Goal: Entertainment & Leisure: Browse casually

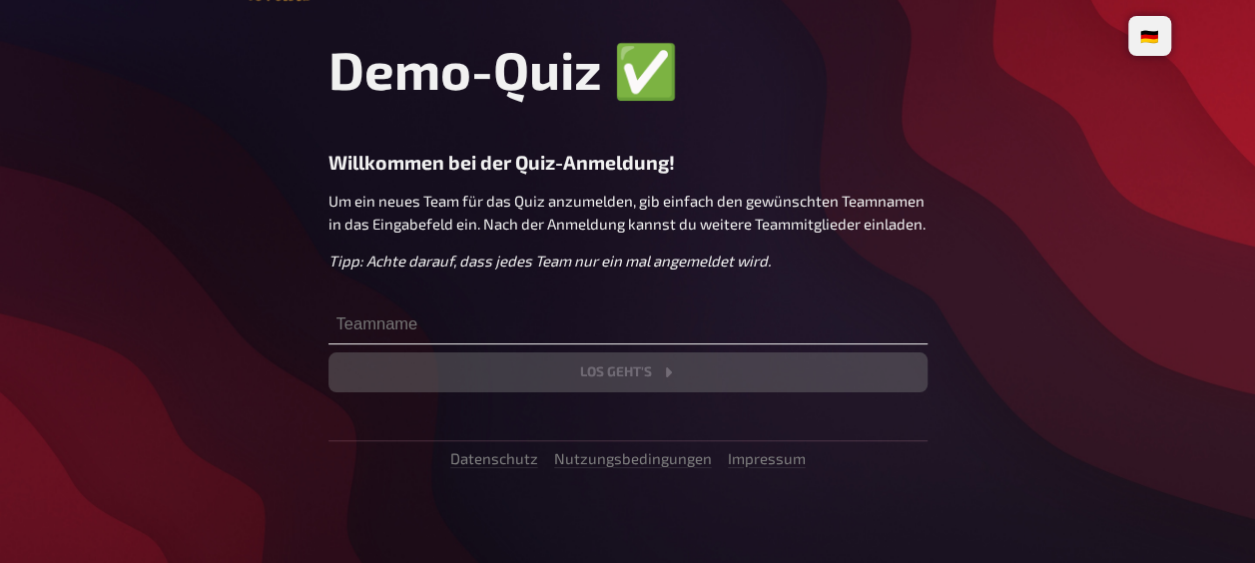
scroll to position [64, 0]
click at [457, 330] on input "text" at bounding box center [628, 325] width 599 height 40
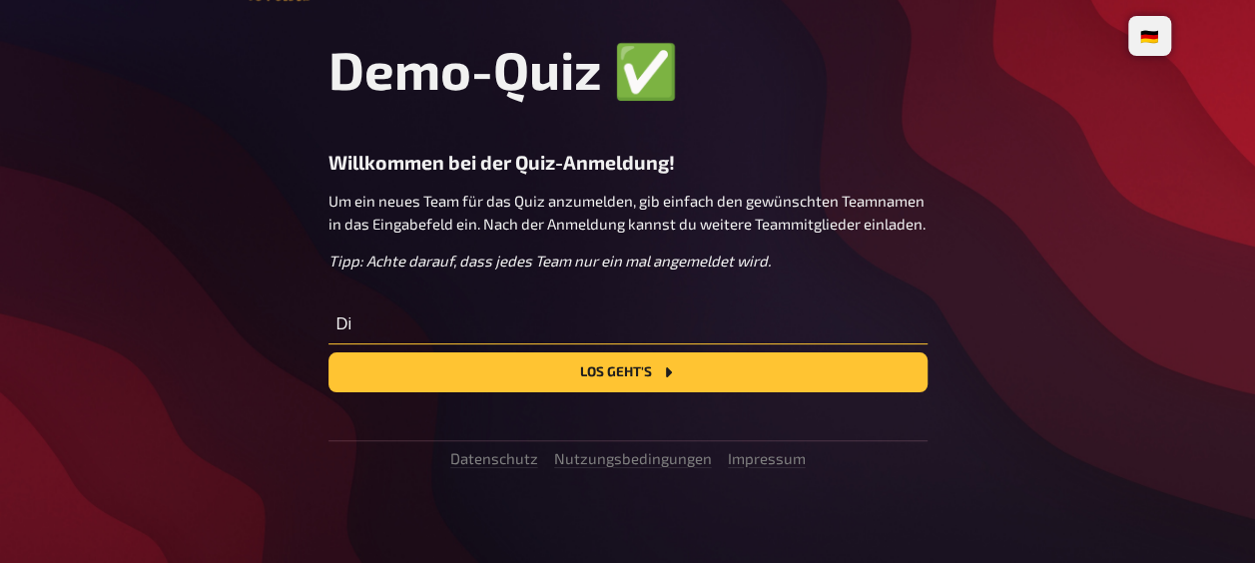
type input "D"
type input "Die drei ???"
click at [505, 368] on button "Los geht's" at bounding box center [628, 373] width 599 height 40
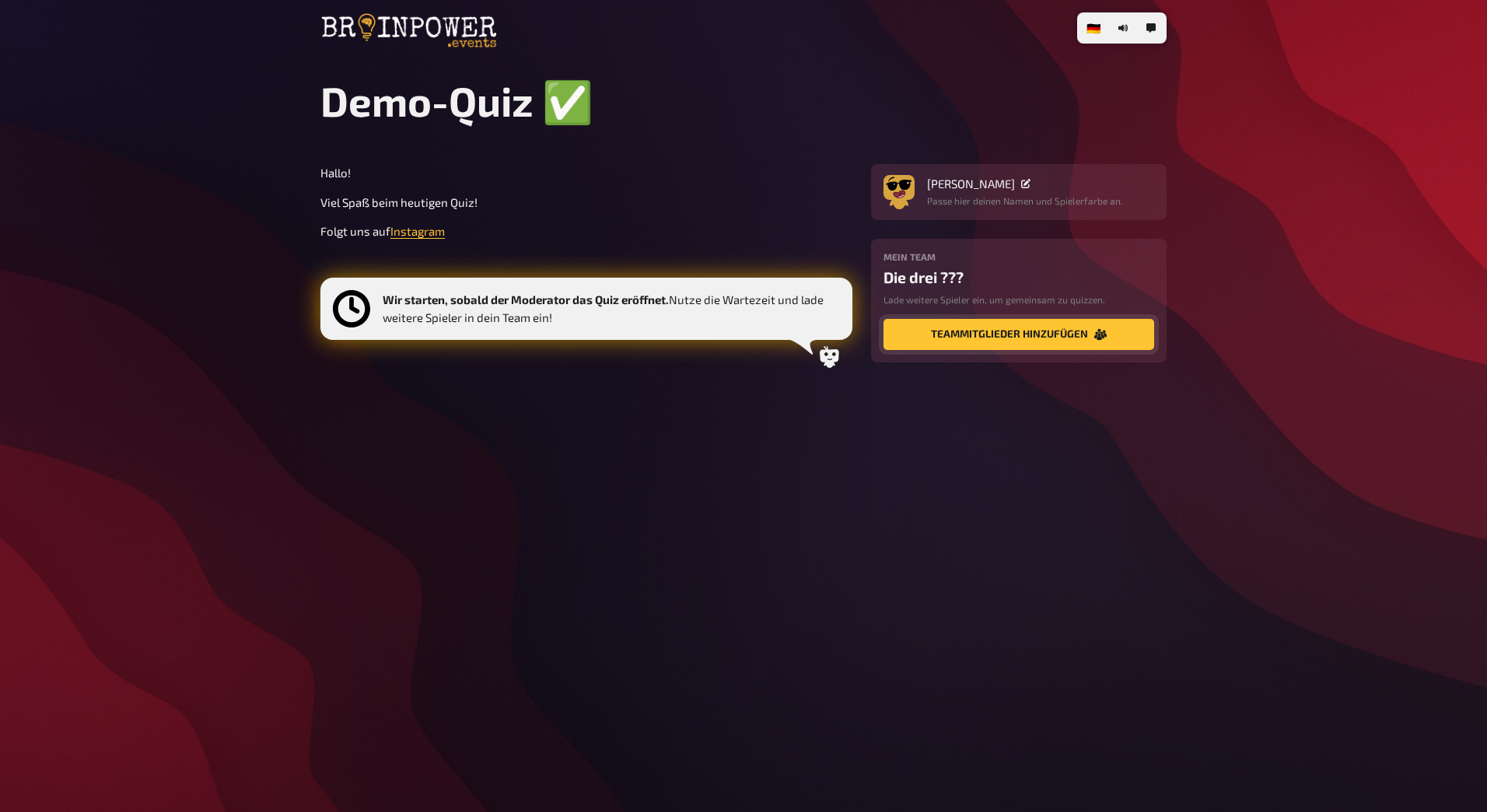
click at [977, 341] on button "Teammitglieder hinzufügen" at bounding box center [1019, 334] width 271 height 31
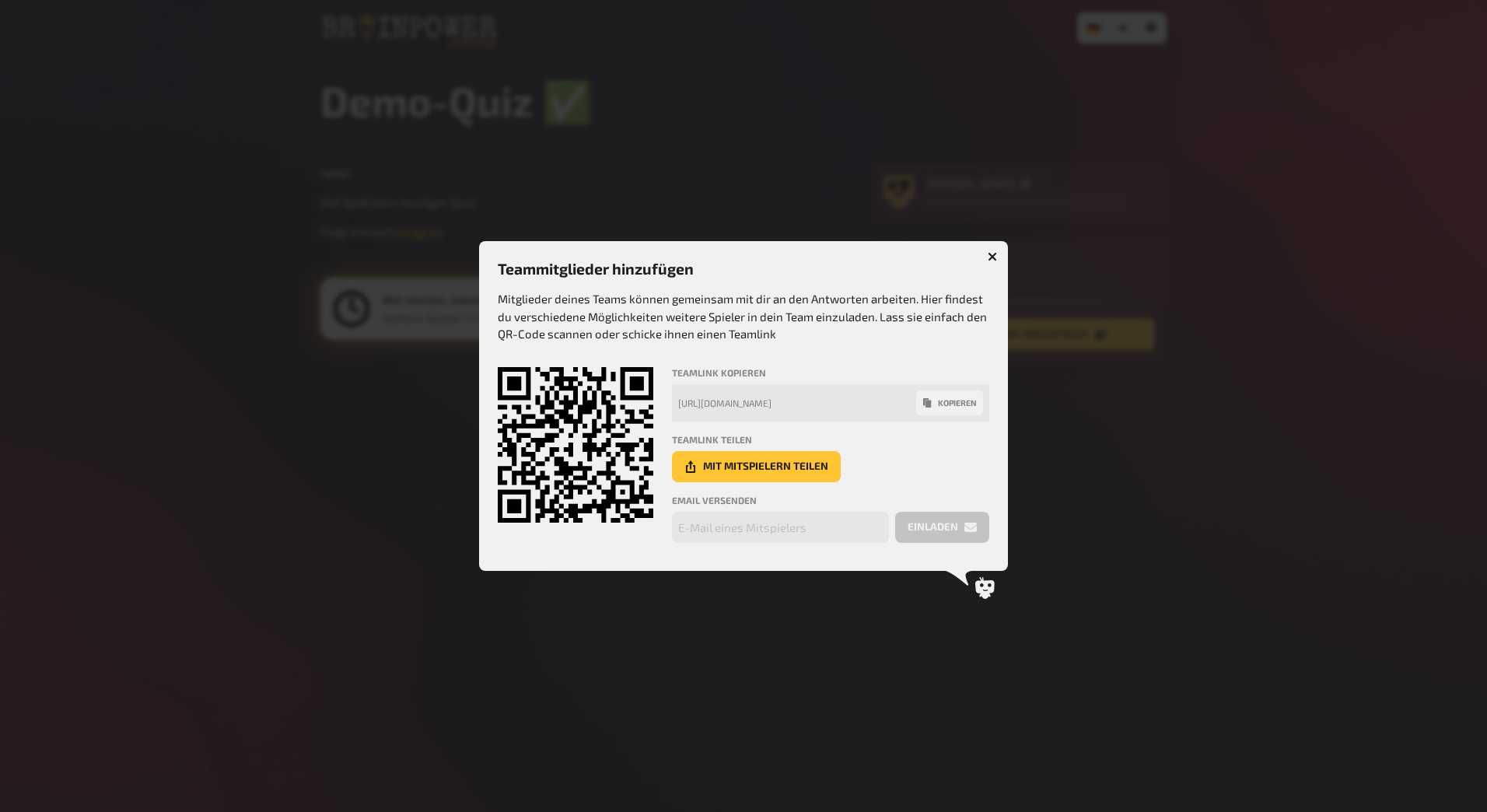
click at [977, 257] on button "button" at bounding box center [992, 257] width 25 height 25
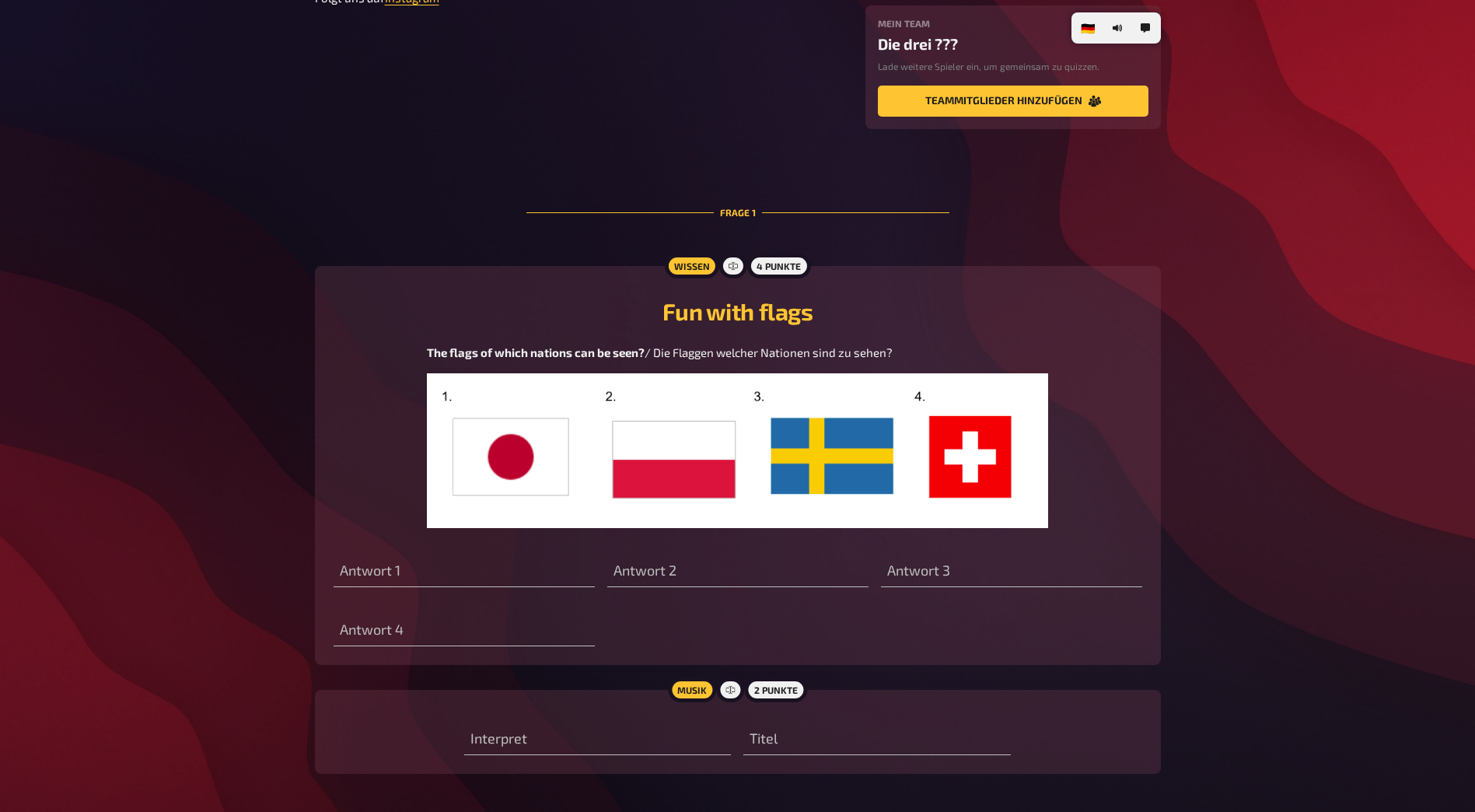
scroll to position [298, 0]
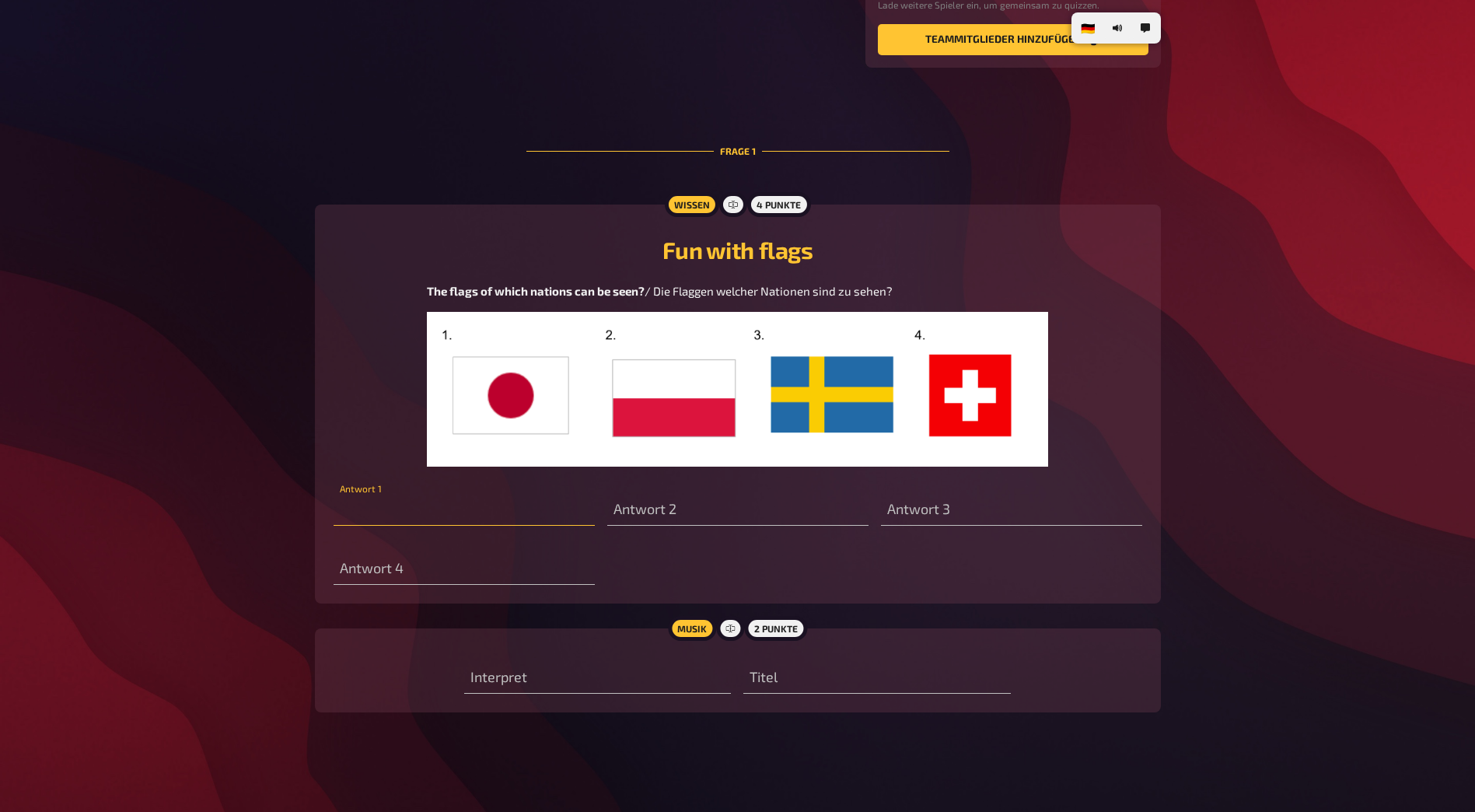
click at [390, 438] on input "text" at bounding box center [464, 510] width 262 height 31
type input "[GEOGRAPHIC_DATA]"
click at [655, 438] on input "text" at bounding box center [738, 510] width 262 height 31
type input "[GEOGRAPHIC_DATA]"
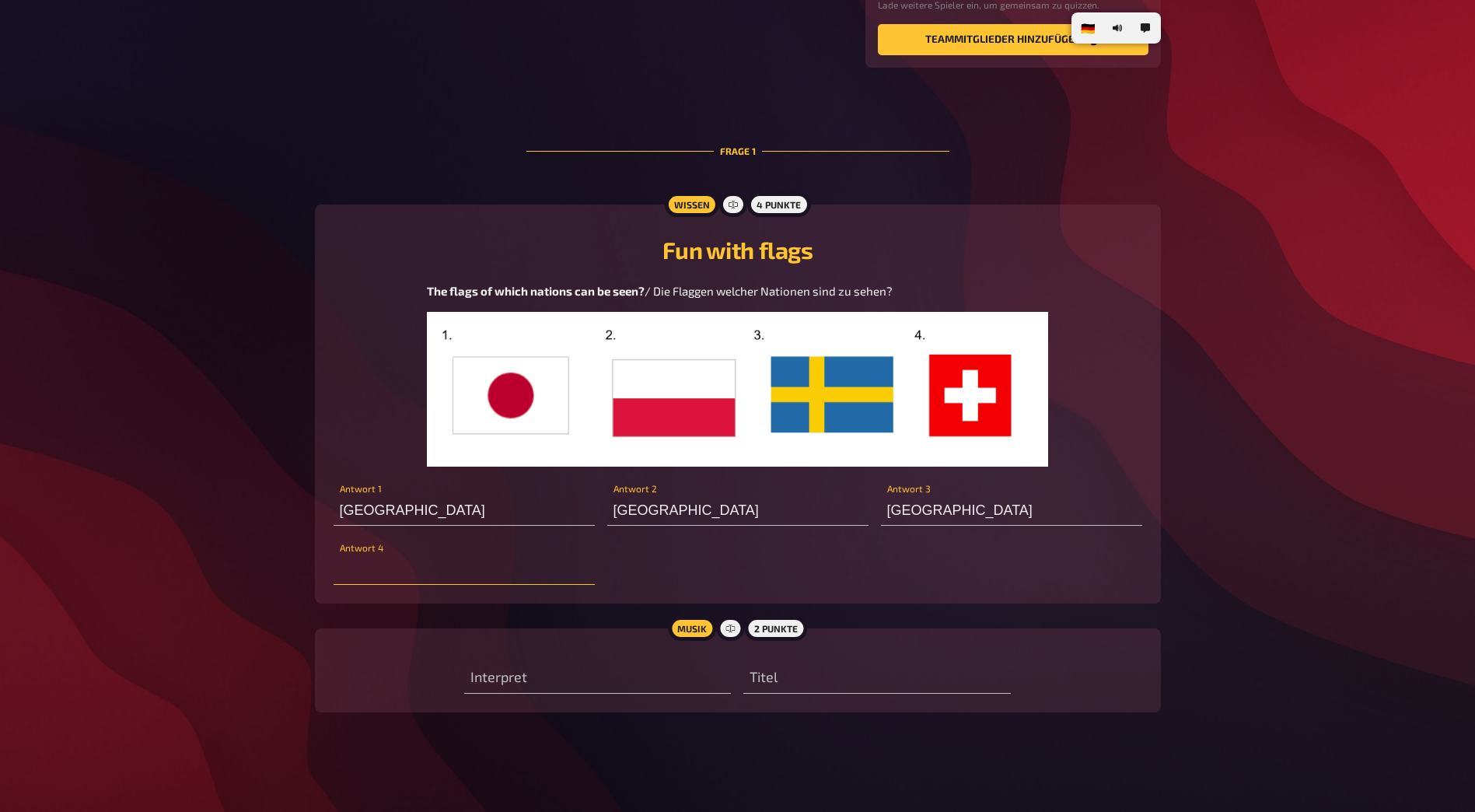
click at [375, 438] on input "text" at bounding box center [464, 569] width 262 height 31
type input "[GEOGRAPHIC_DATA]"
click at [510, 438] on input "text" at bounding box center [597, 678] width 267 height 31
click at [692, 438] on div "Musik" at bounding box center [692, 628] width 48 height 25
click at [670, 438] on input "text" at bounding box center [597, 678] width 267 height 31
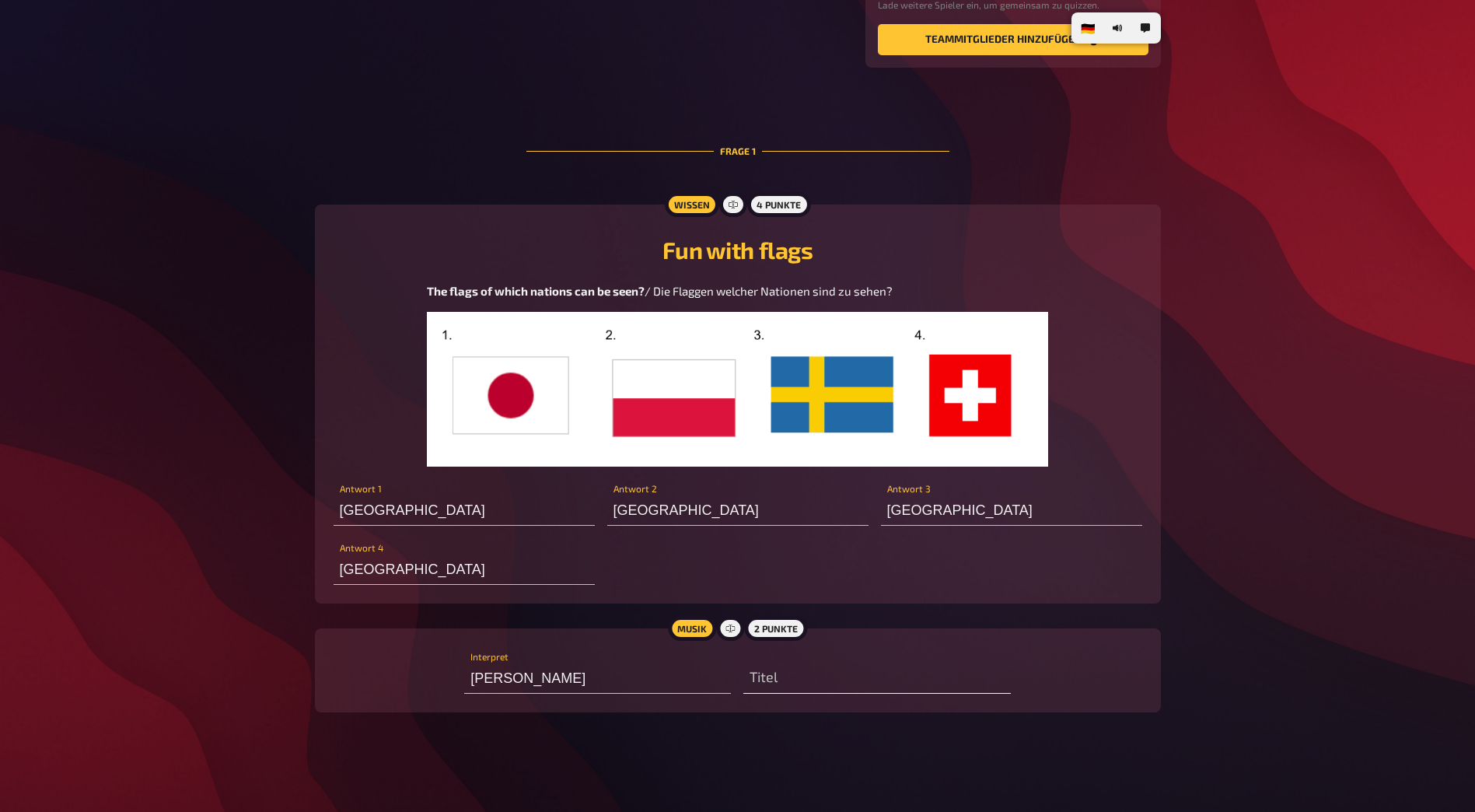
type input "[PERSON_NAME]"
click at [762, 438] on input "text" at bounding box center [877, 678] width 267 height 31
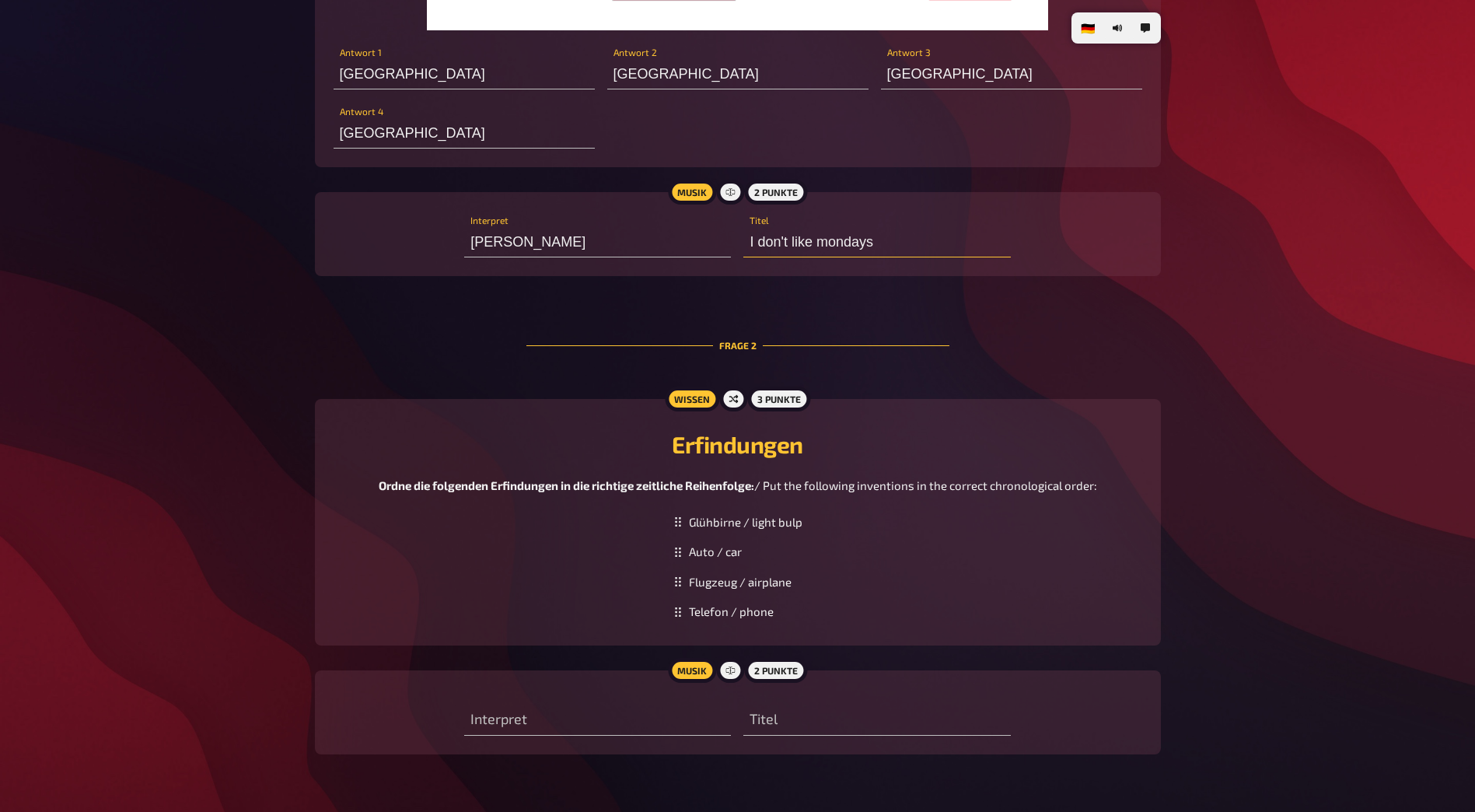
scroll to position [777, 0]
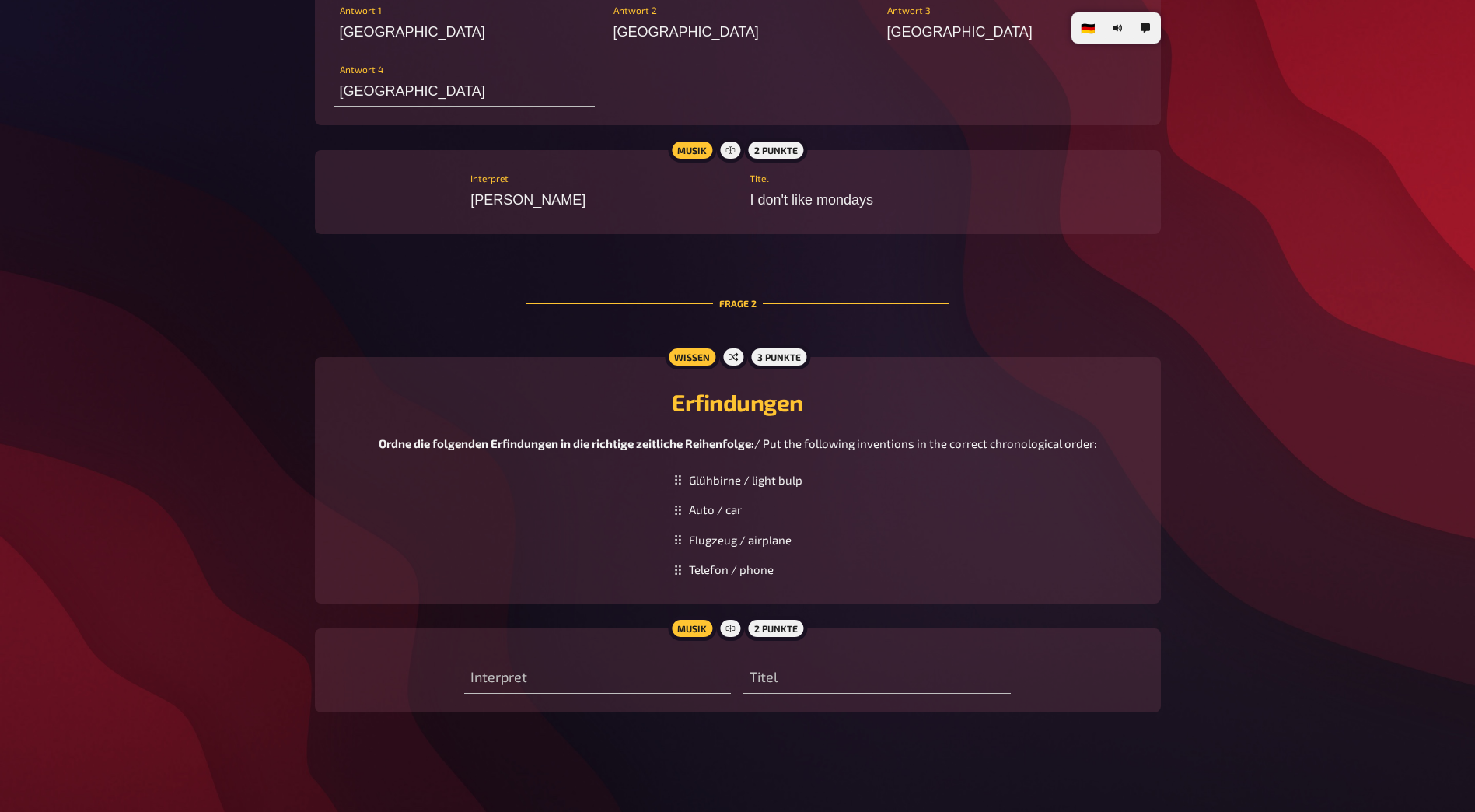
type input "I don't like mondays"
drag, startPoint x: 682, startPoint y: 577, endPoint x: 679, endPoint y: 504, distance: 73.1
click at [679, 438] on div "Telefon / phone" at bounding box center [738, 497] width 142 height 30
click at [687, 438] on input "text" at bounding box center [597, 678] width 267 height 31
type input "Kasalla"
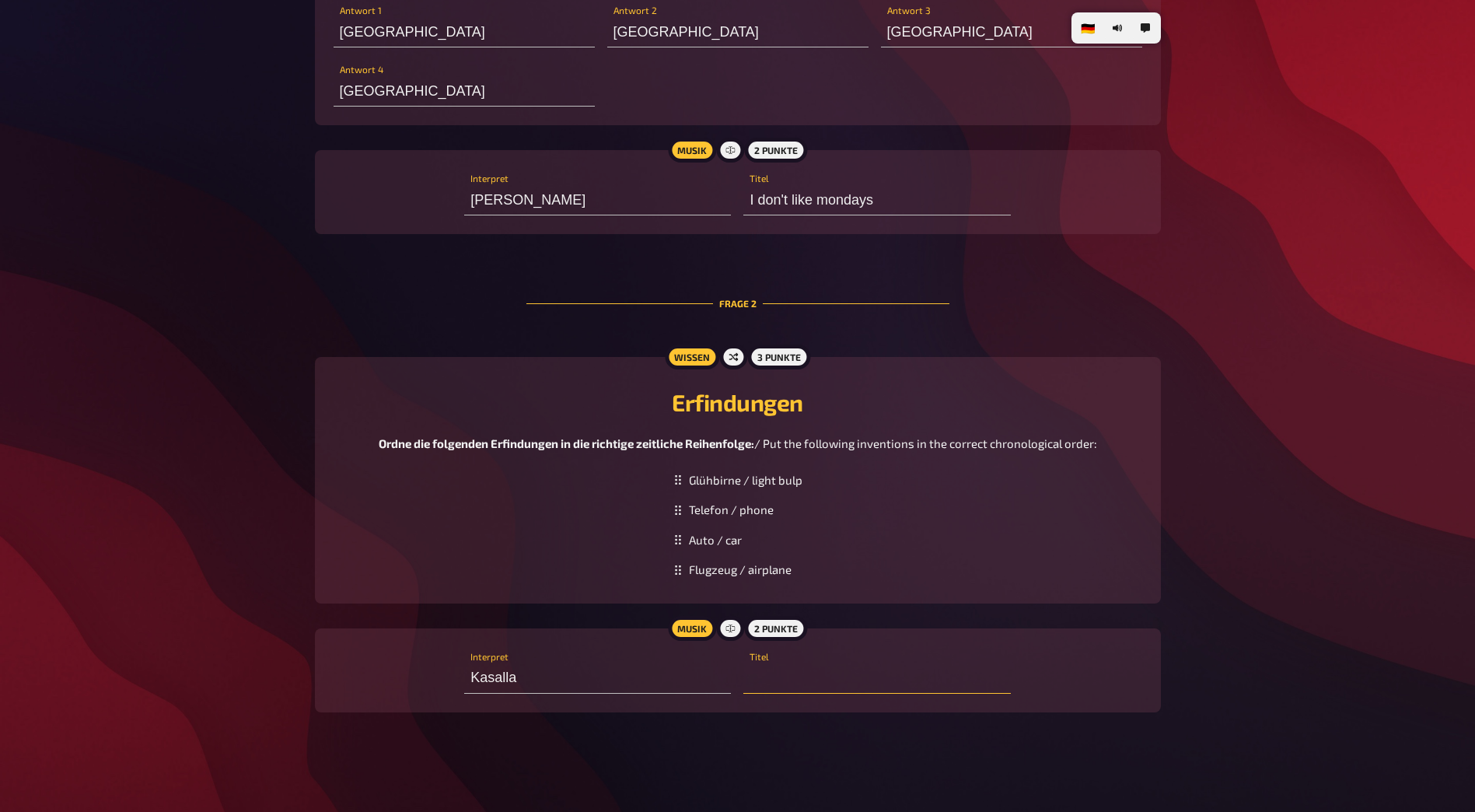
click at [761, 438] on input "text" at bounding box center [877, 678] width 267 height 31
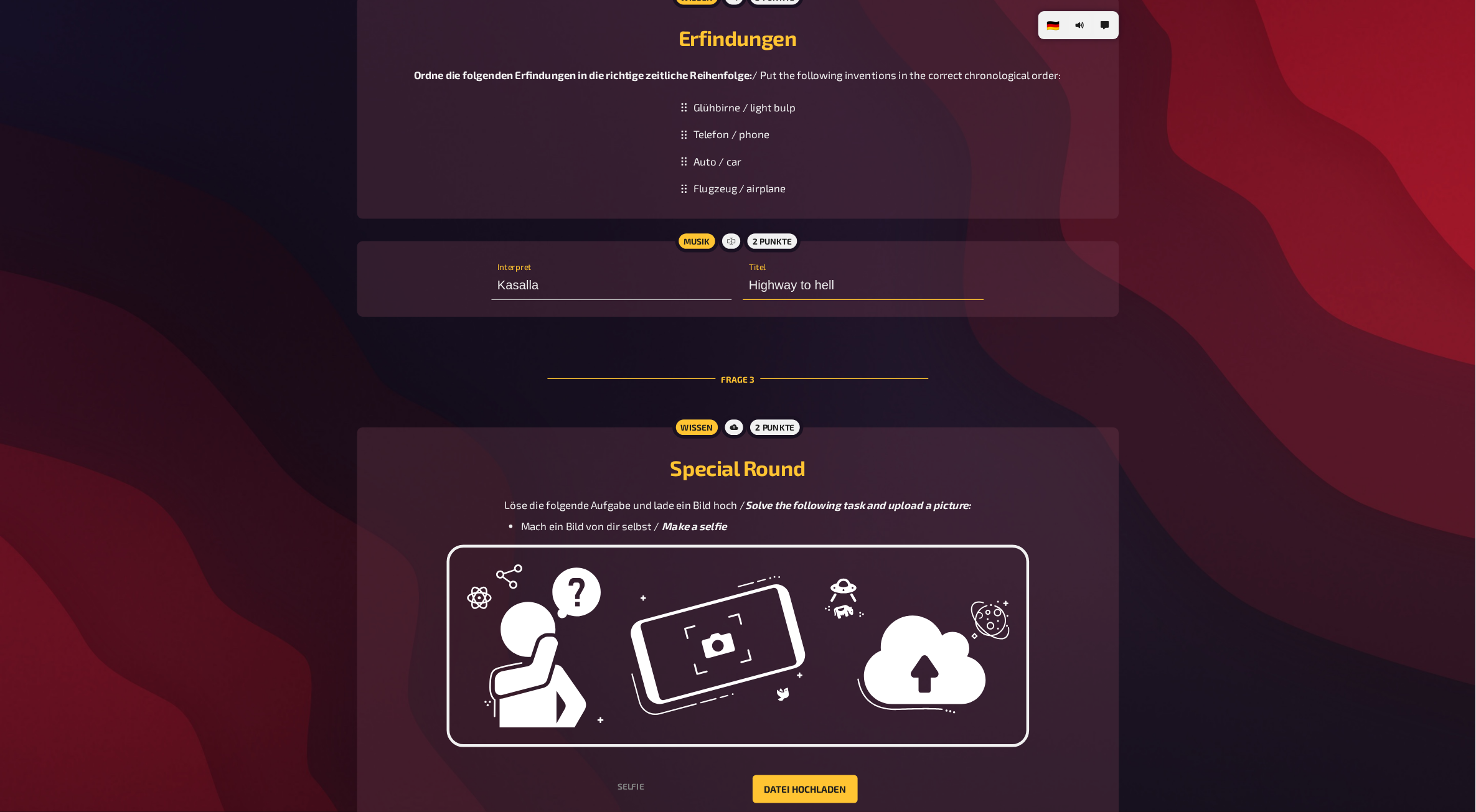
scroll to position [907, 0]
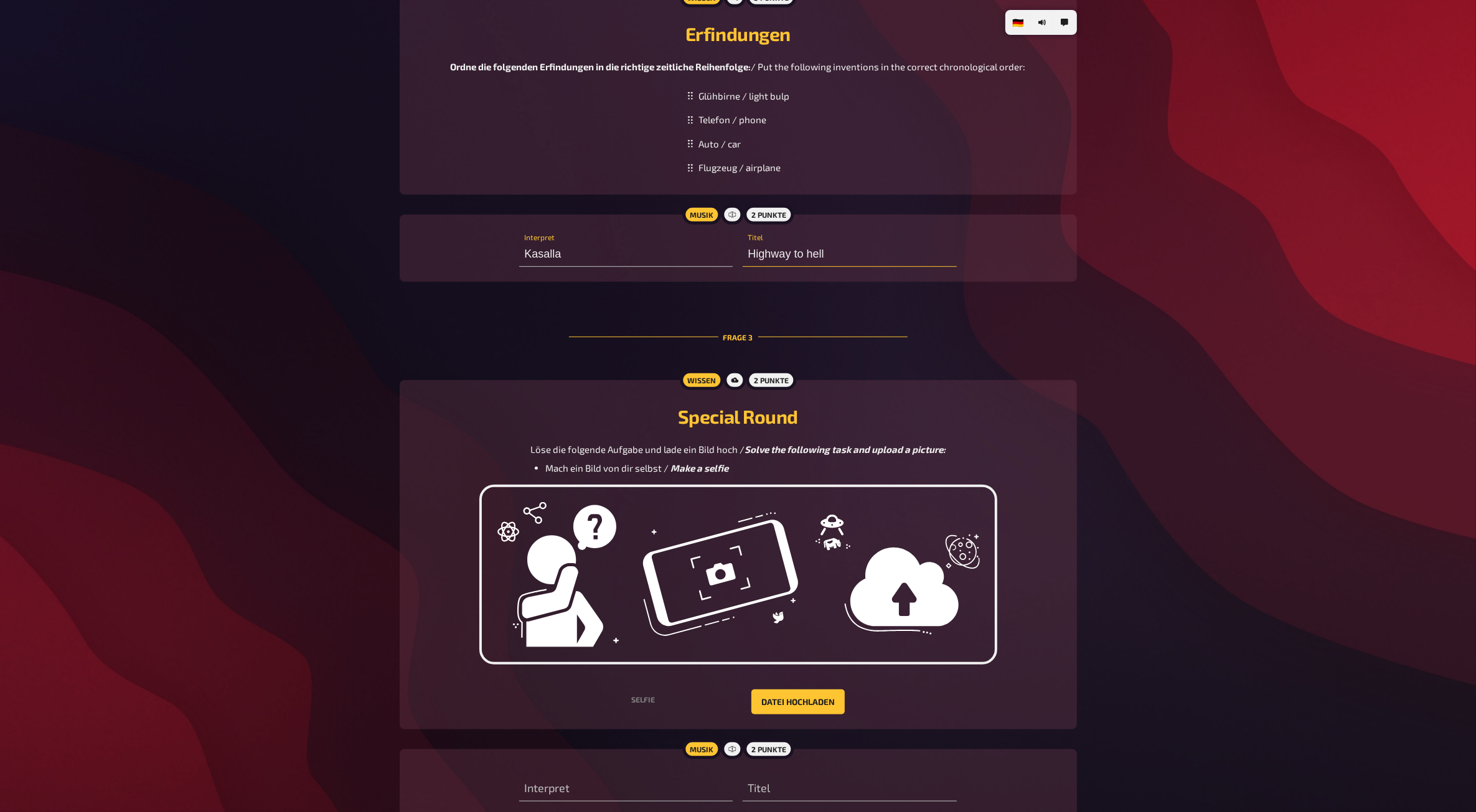
type input "Highway to hell"
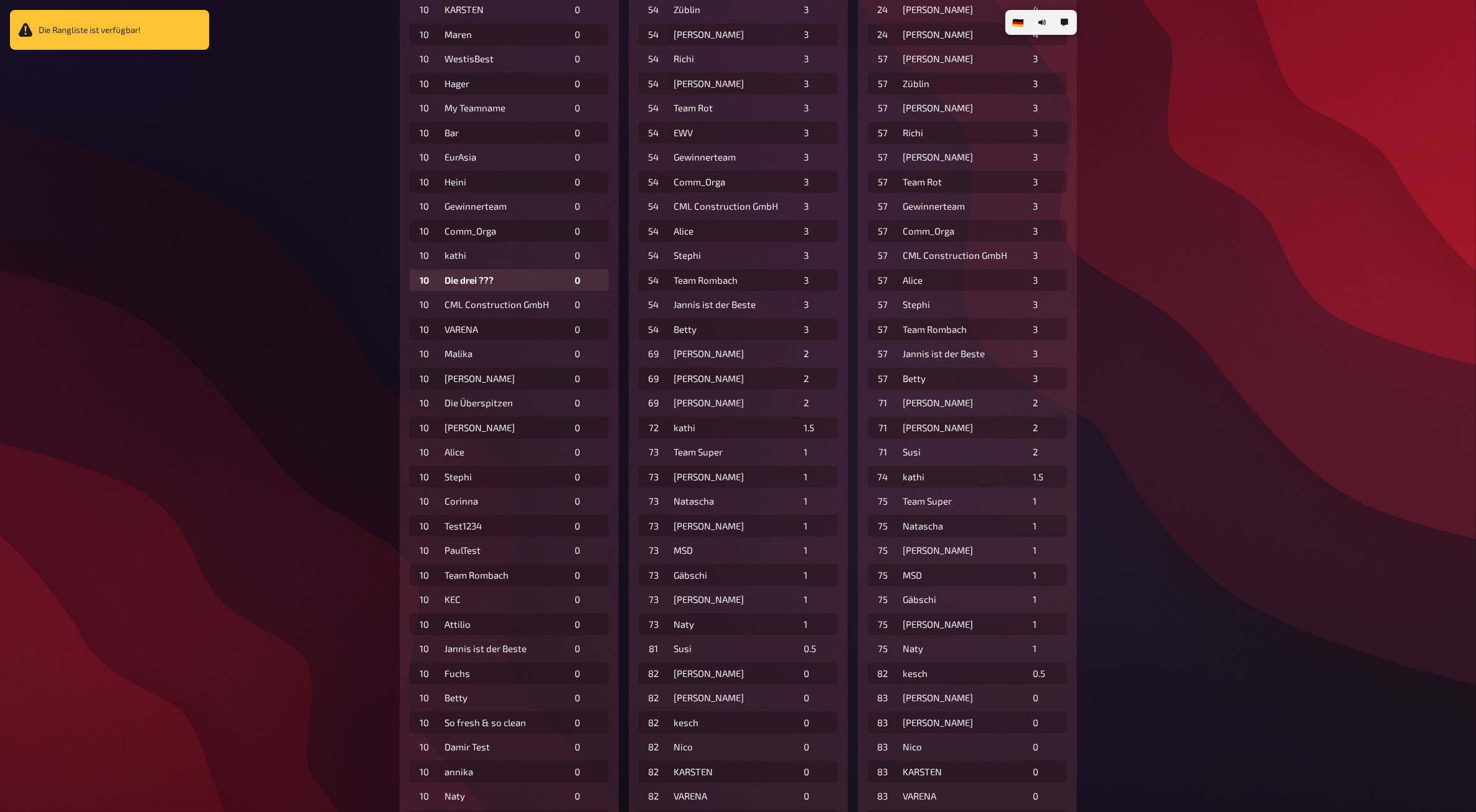
scroll to position [1698, 0]
